Goal: Check status: Check status

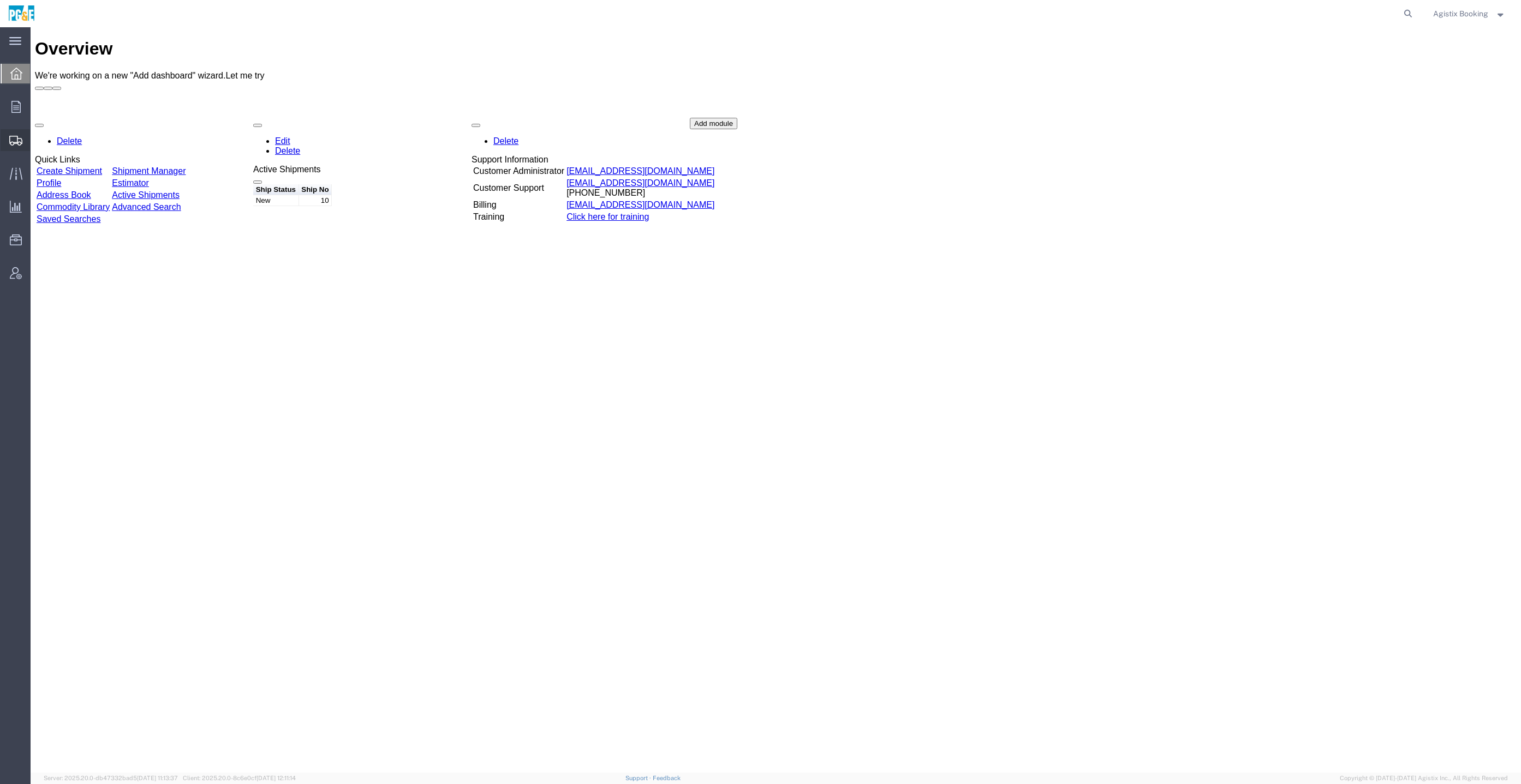
click at [17, 142] on icon at bounding box center [16, 141] width 13 height 10
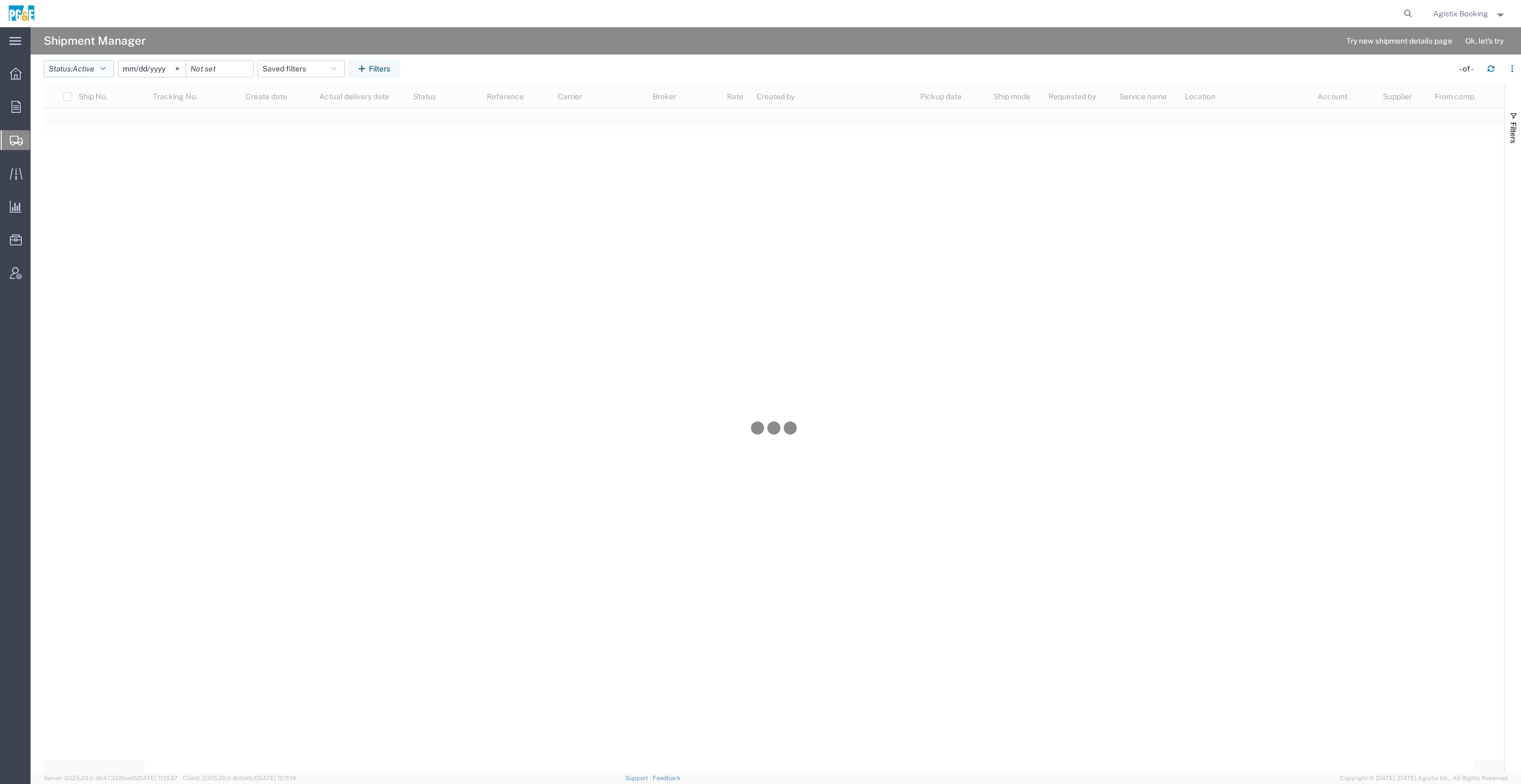
click at [89, 72] on span "Active" at bounding box center [84, 69] width 22 height 8
click at [85, 134] on span "All" at bounding box center [108, 126] width 127 height 17
click at [1511, 125] on span "Filters" at bounding box center [1513, 132] width 8 height 21
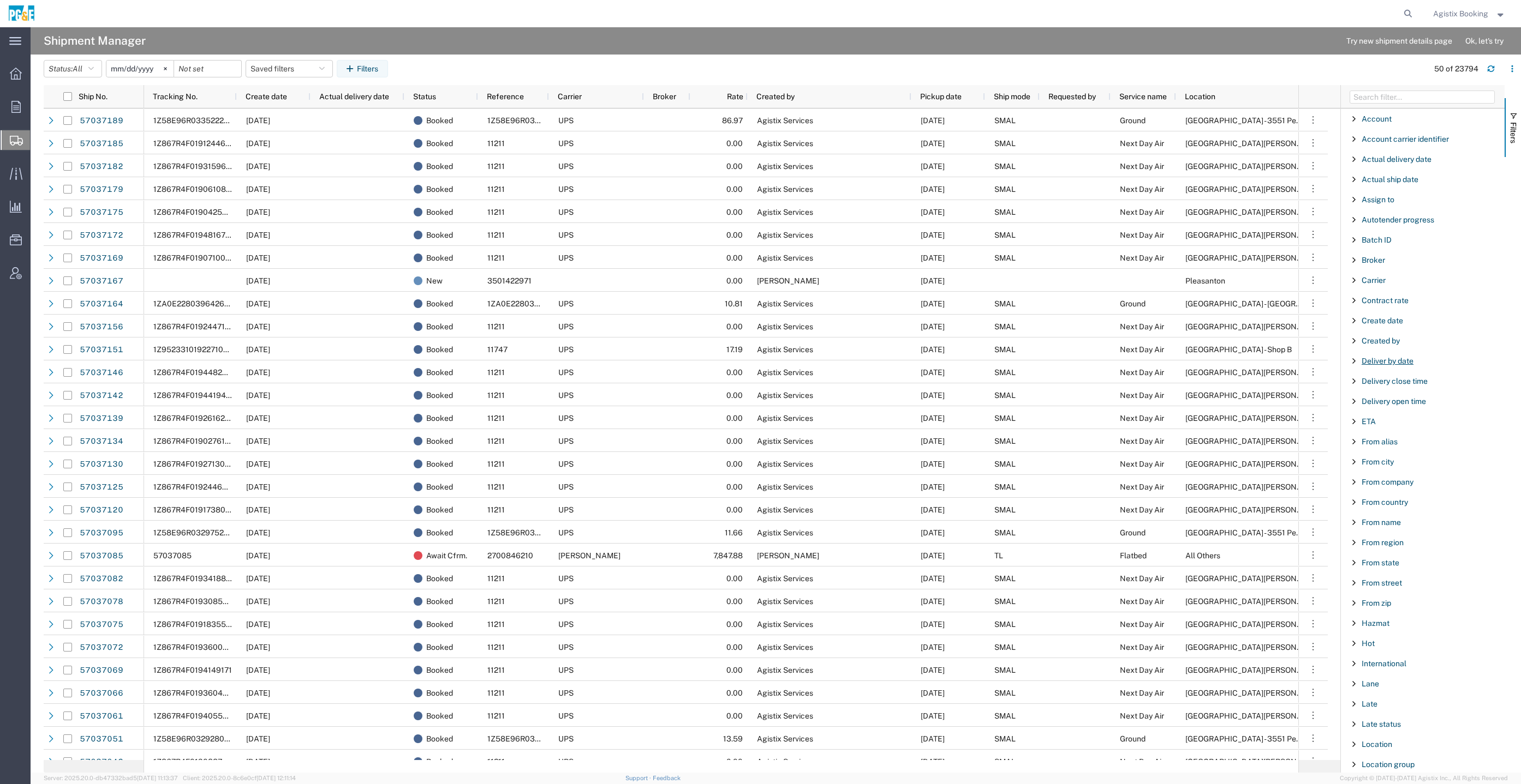
click at [1385, 357] on span "Deliver by date" at bounding box center [1388, 361] width 52 height 8
click at [1384, 337] on span "Created by" at bounding box center [1381, 341] width 39 height 8
click at [1396, 369] on div "starts with" at bounding box center [1423, 369] width 125 height 8
click at [1411, 410] on div "Clear" at bounding box center [1426, 415] width 156 height 32
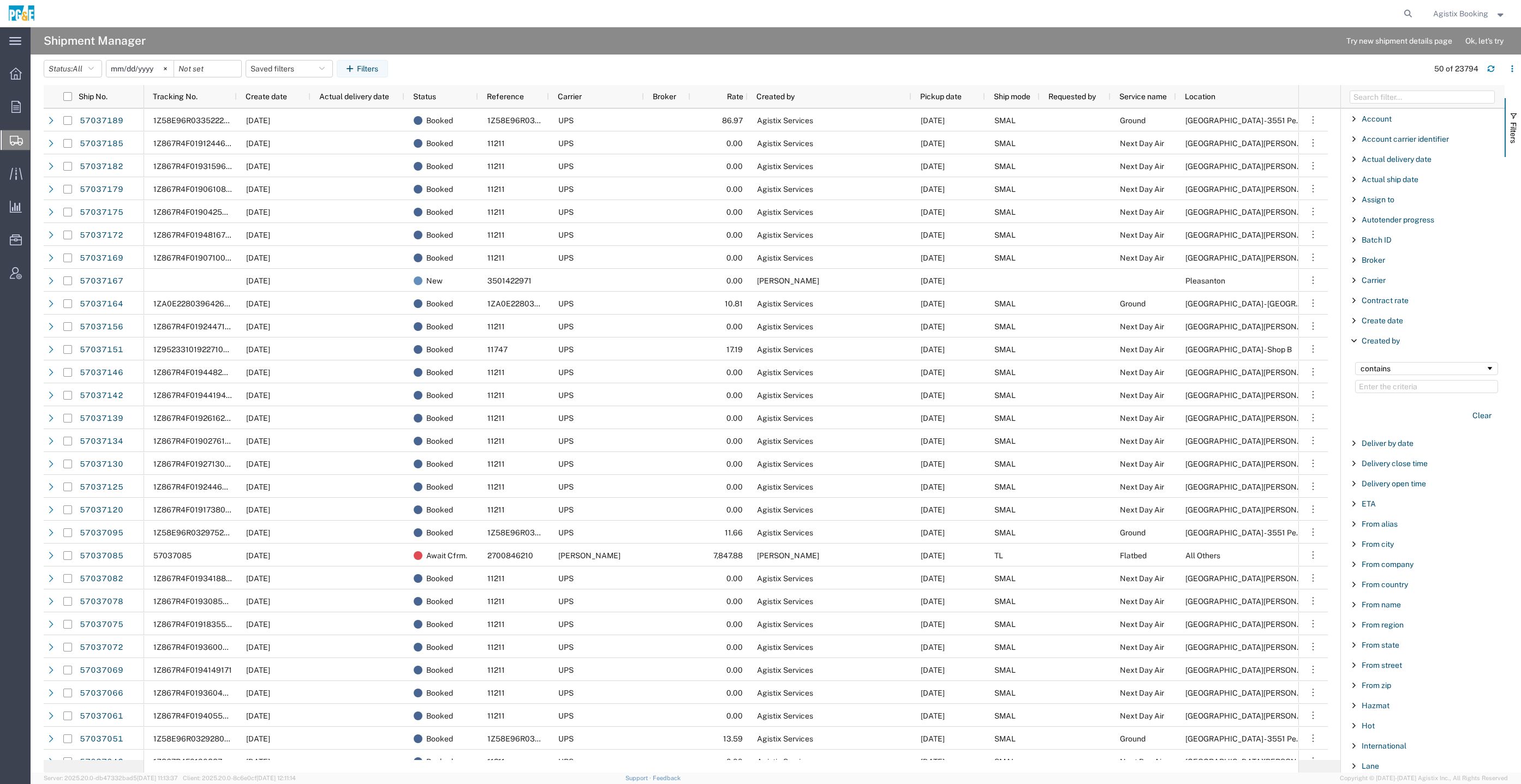
click at [1413, 392] on div "contains" at bounding box center [1426, 378] width 156 height 44
click at [1415, 387] on input "Filter Value" at bounding box center [1426, 387] width 143 height 13
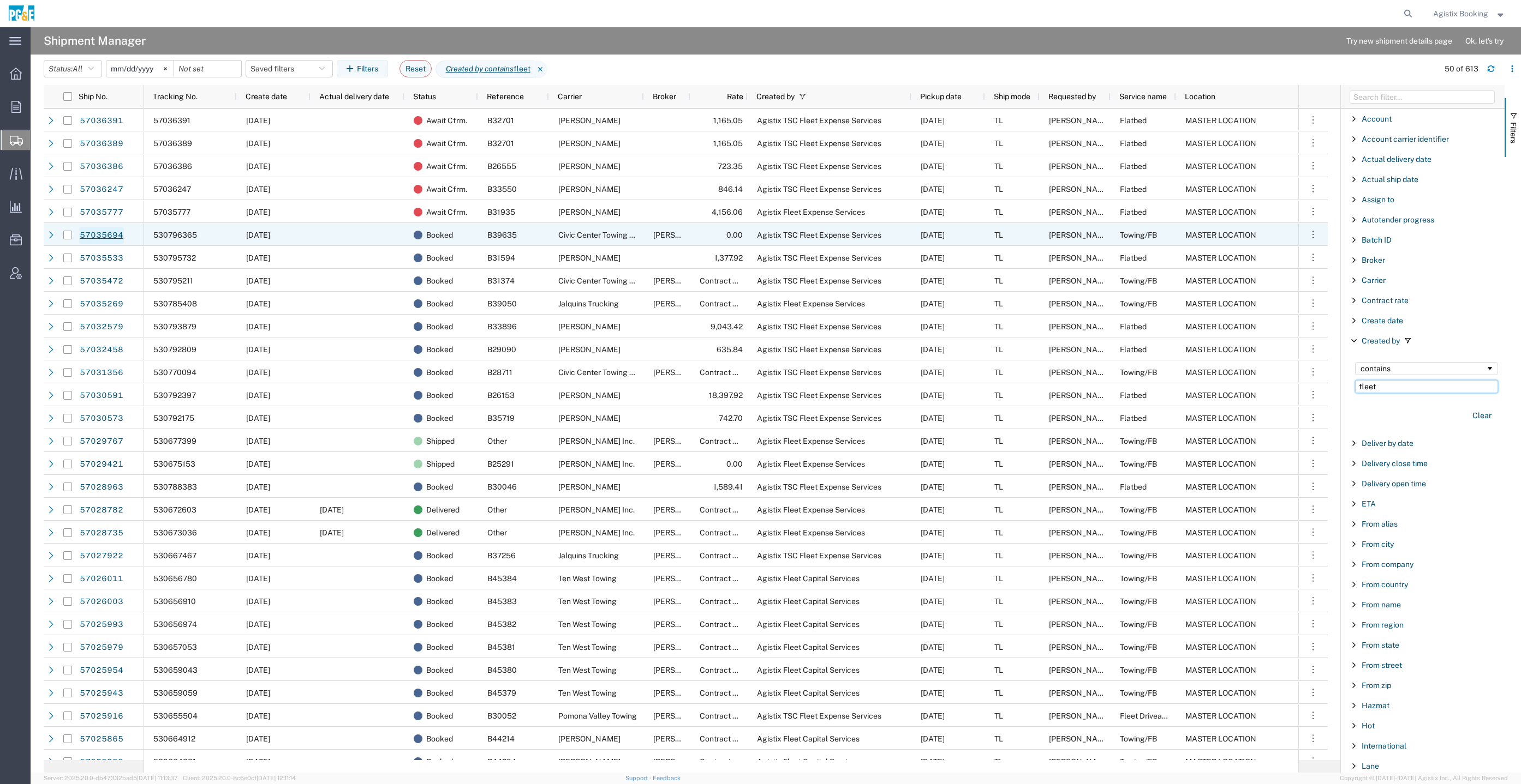
type input "fleet"
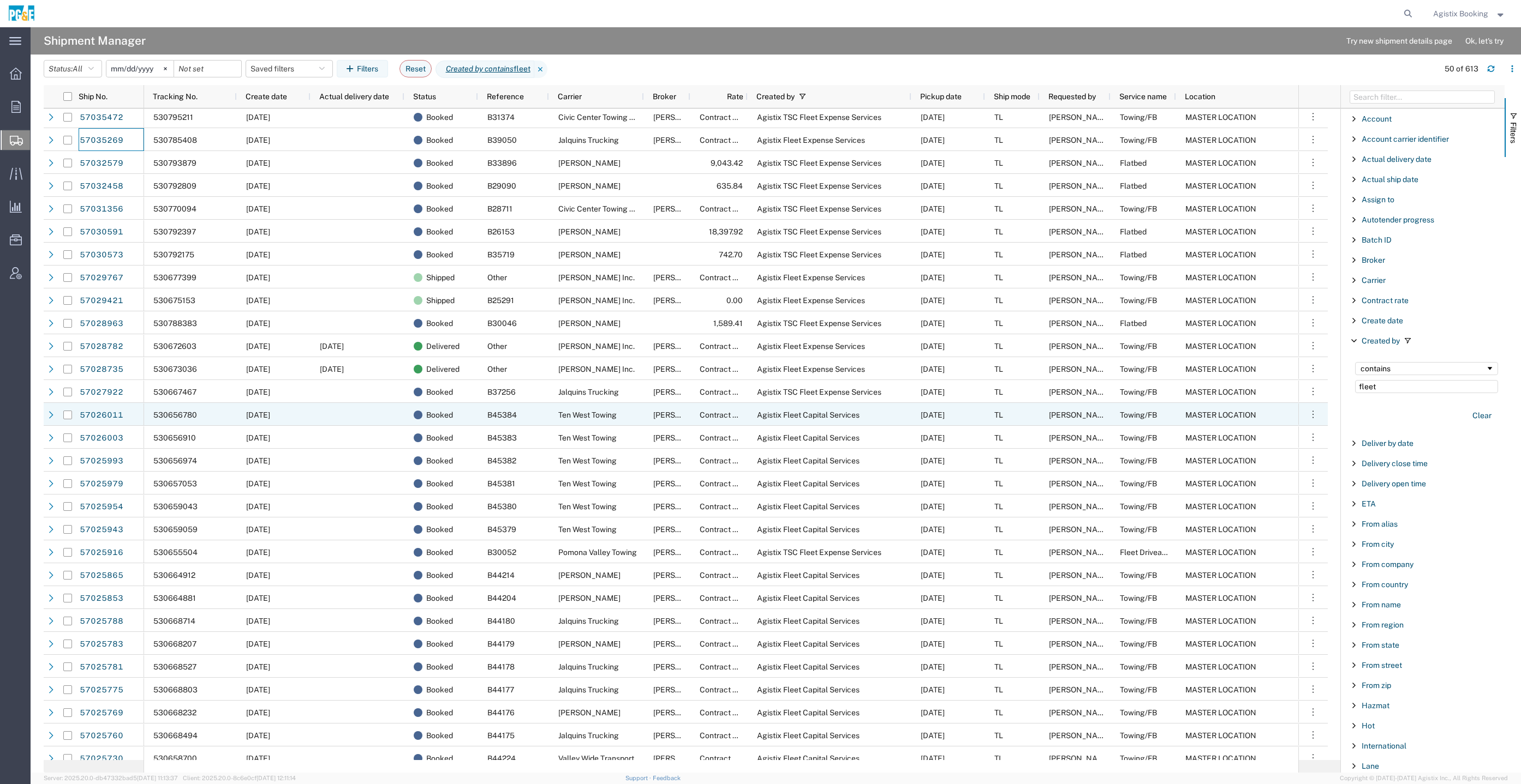
scroll to position [328, 0]
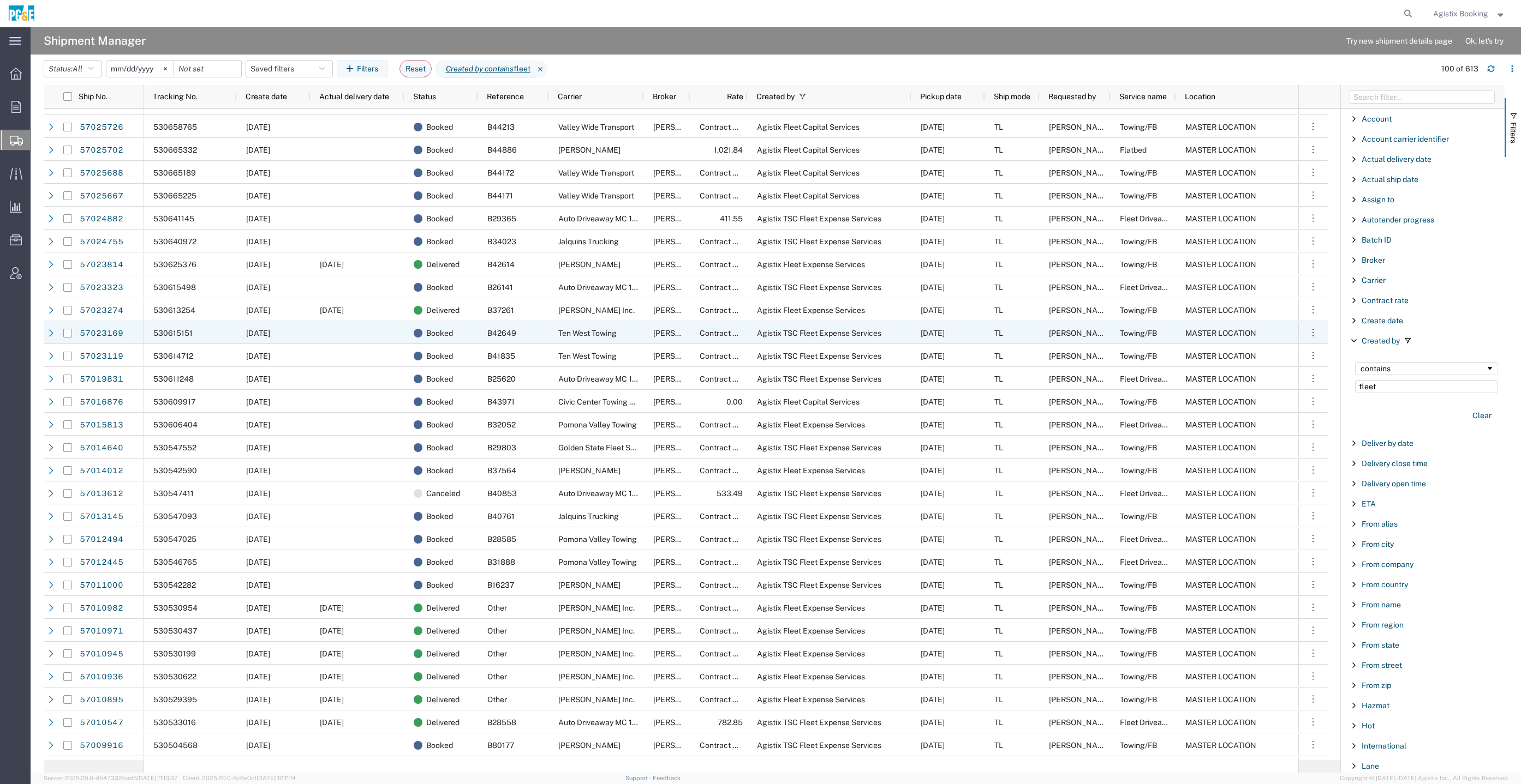
scroll to position [736, 0]
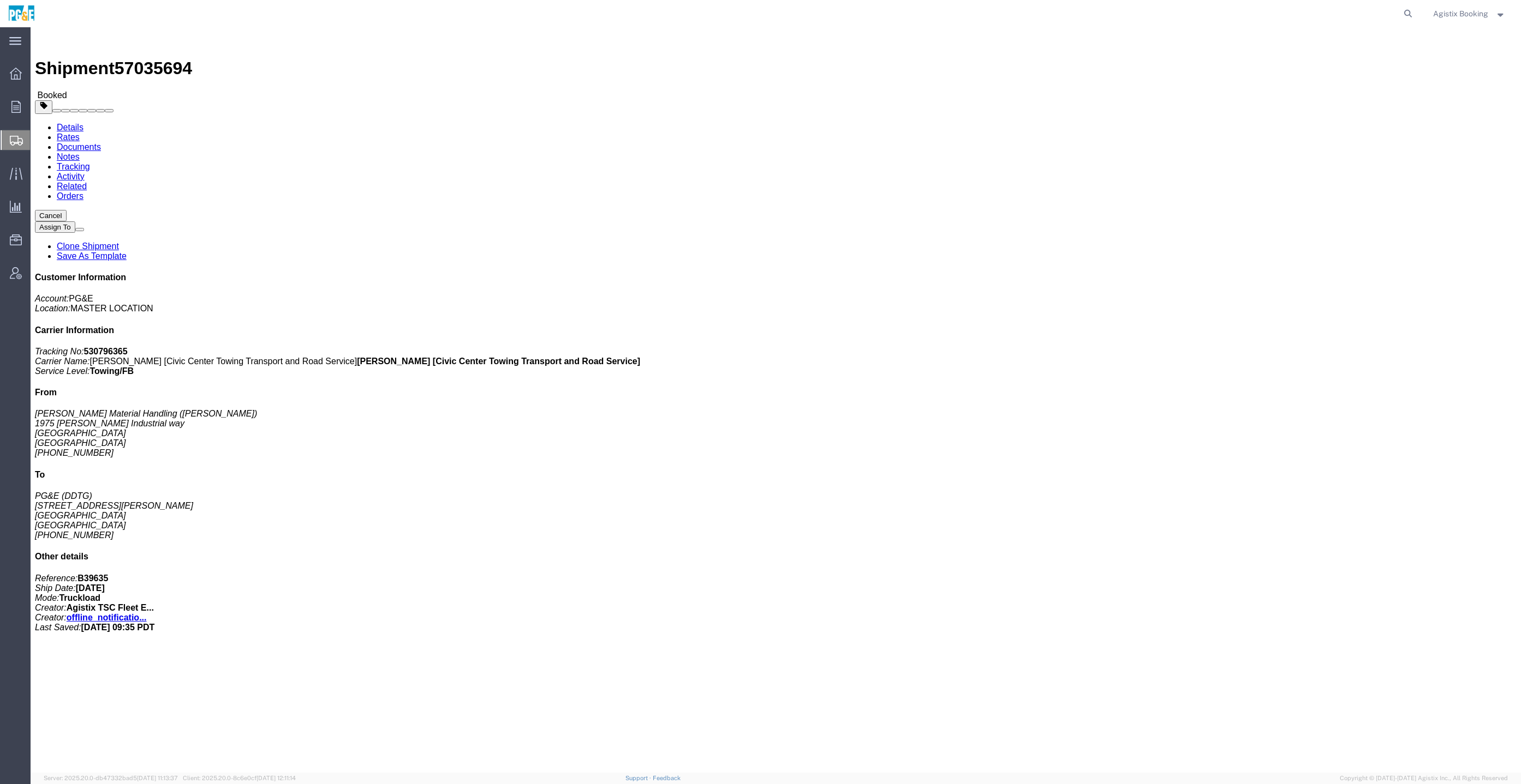
click link "Documents"
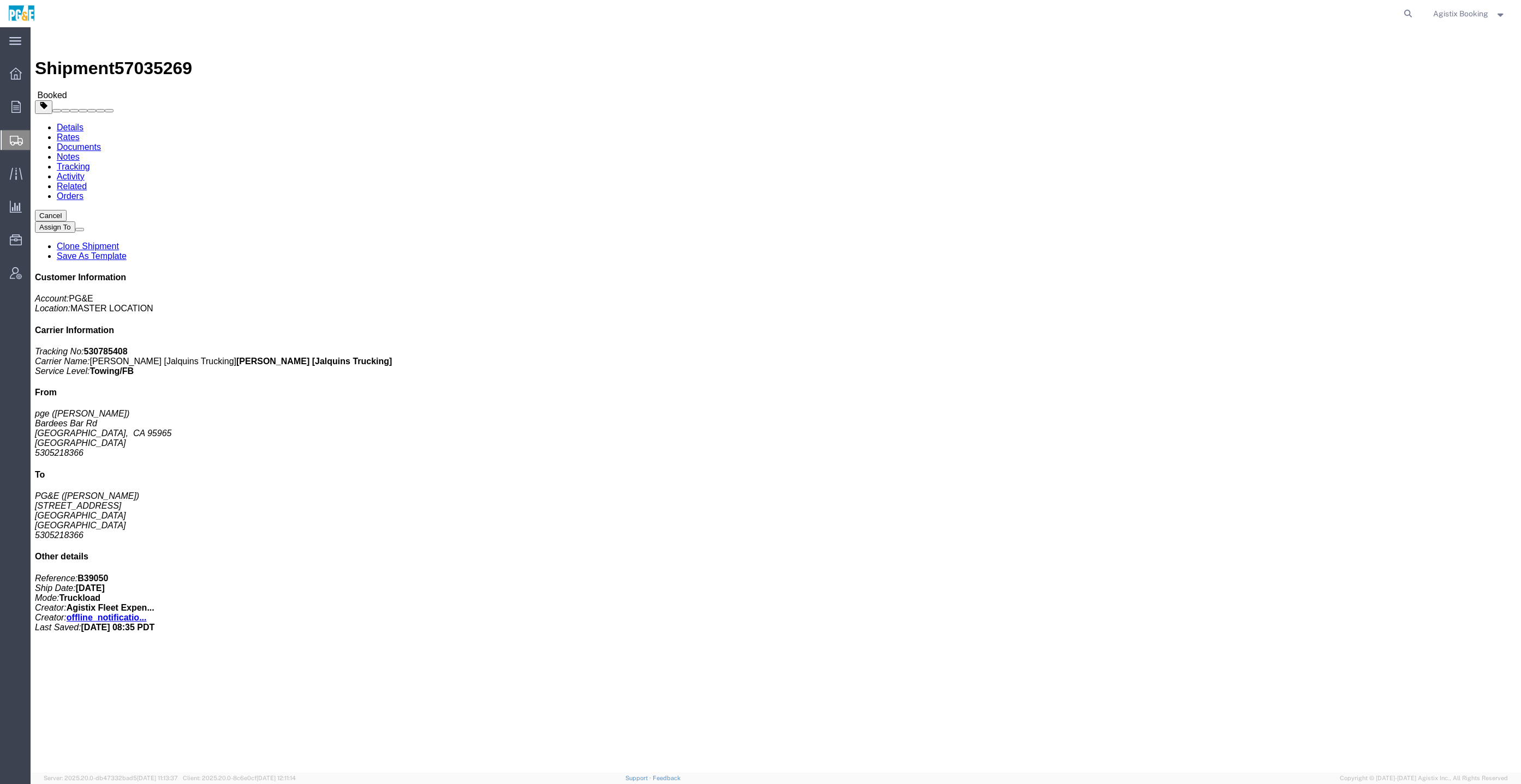
click link "Documents"
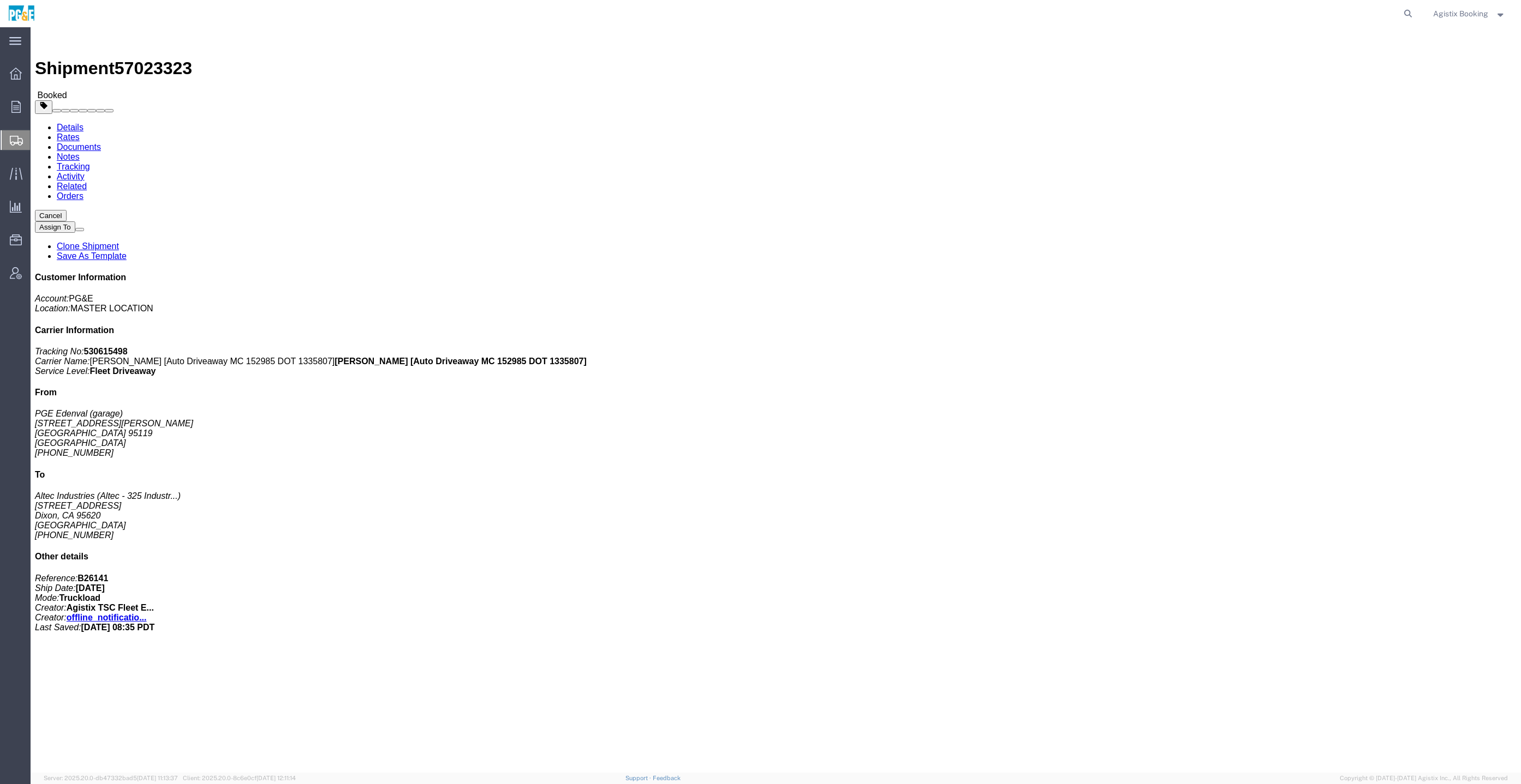
click link "Documents"
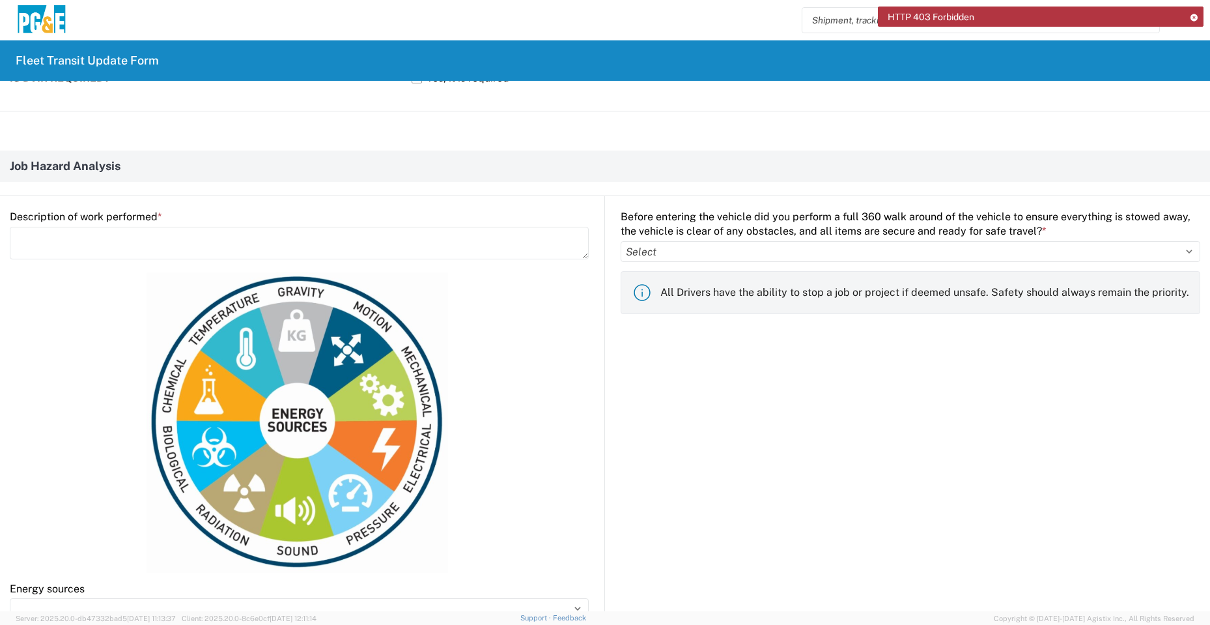
scroll to position [521, 0]
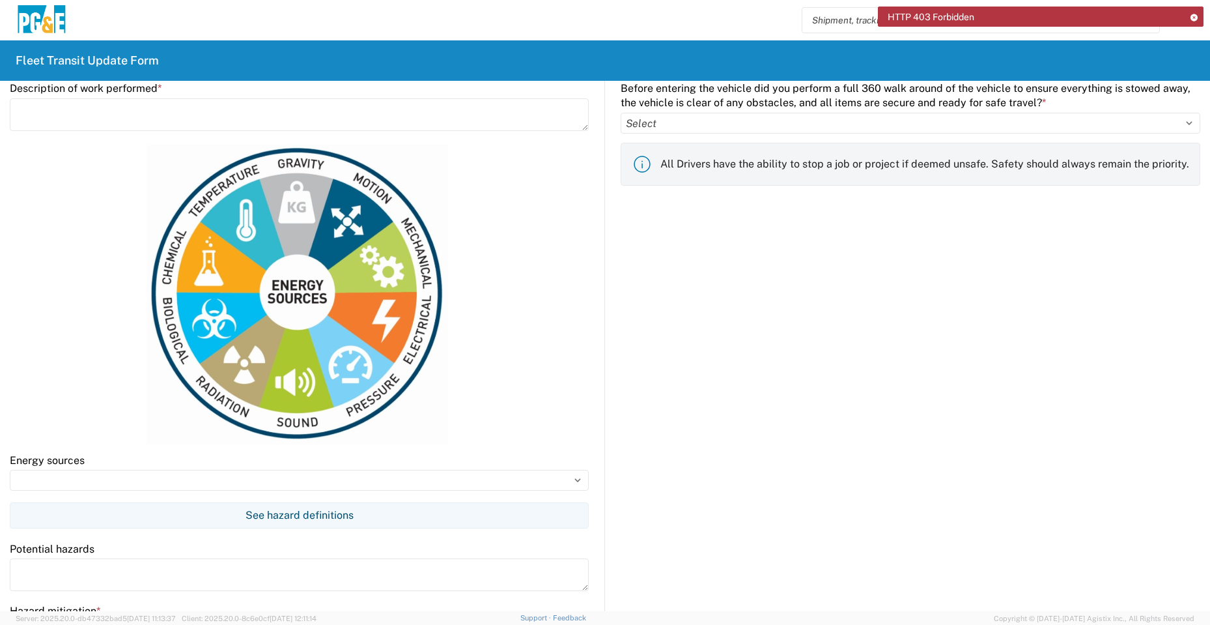
scroll to position [521, 0]
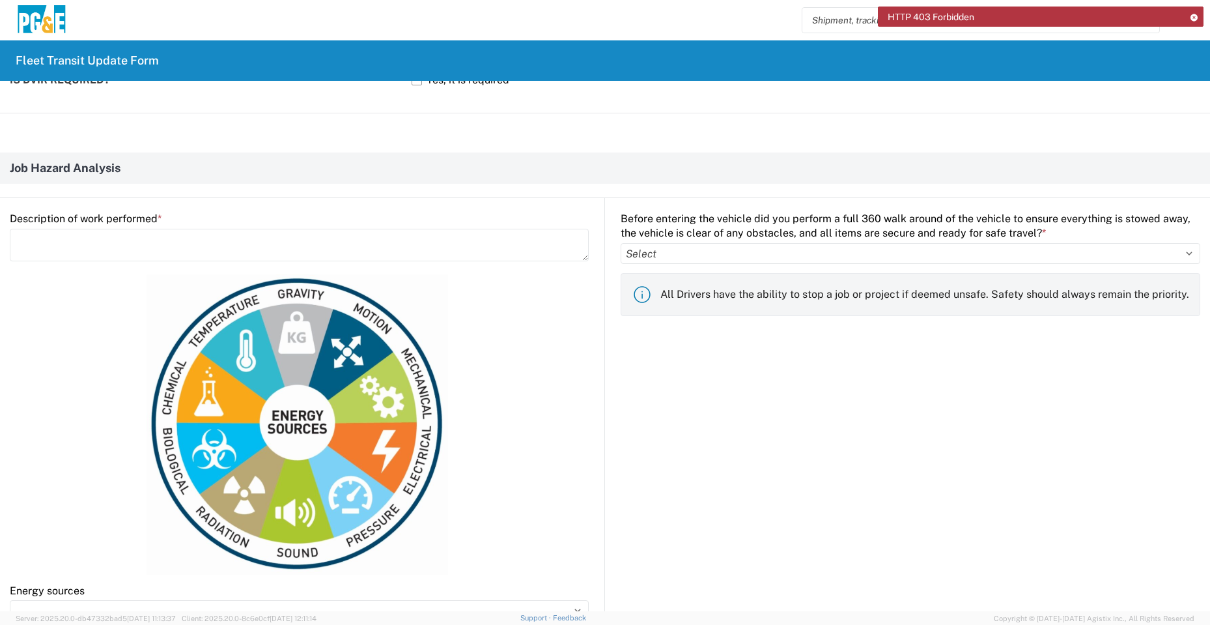
click at [679, 271] on agx-form-control-wrapper-v2 "Before entering the vehicle did you perform a full 360 walk around of the vehic…" at bounding box center [911, 242] width 580 height 61
click at [686, 259] on select "Select Yes No" at bounding box center [911, 253] width 580 height 21
click at [686, 216] on label "Before entering the vehicle did you perform a full 360 walk around of the vehic…" at bounding box center [911, 226] width 580 height 29
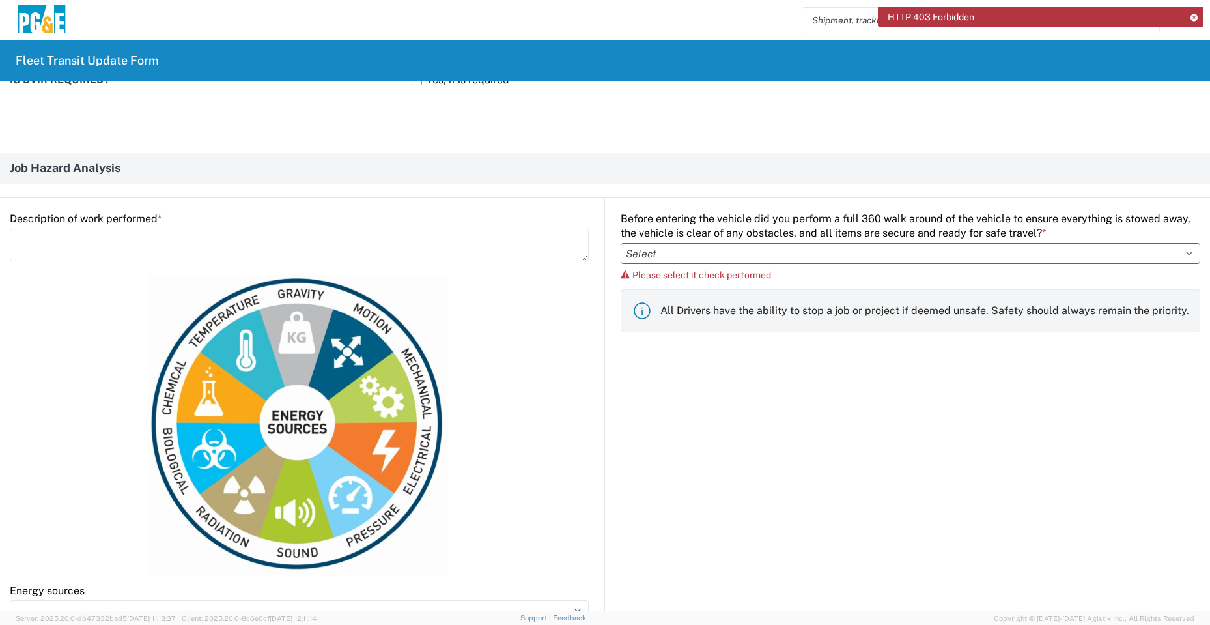
scroll to position [912, 0]
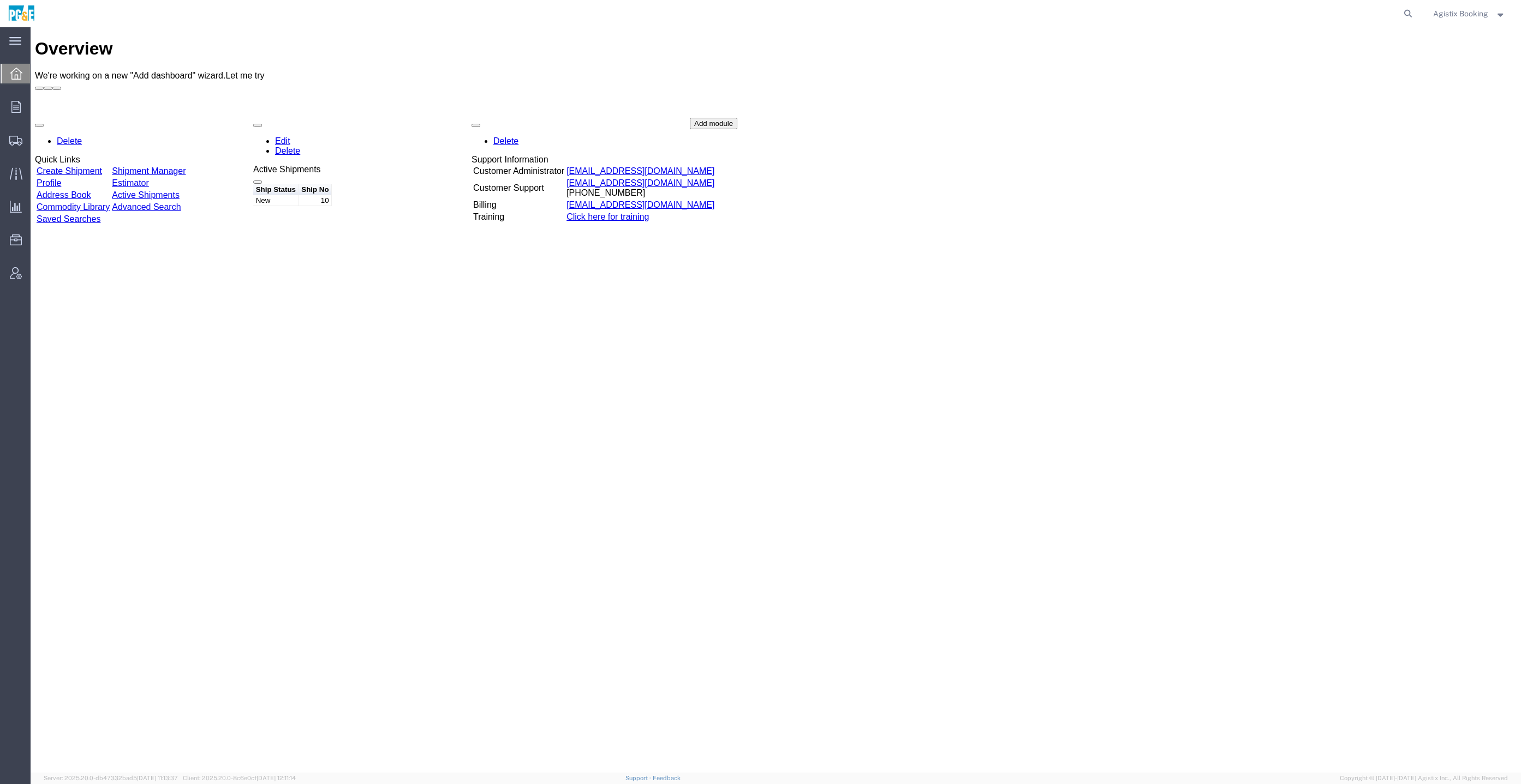
click at [1451, 15] on span "Agistix Booking" at bounding box center [1461, 13] width 55 height 12
click at [1457, 77] on link "Logout" at bounding box center [1469, 77] width 89 height 18
